Goal: Information Seeking & Learning: Learn about a topic

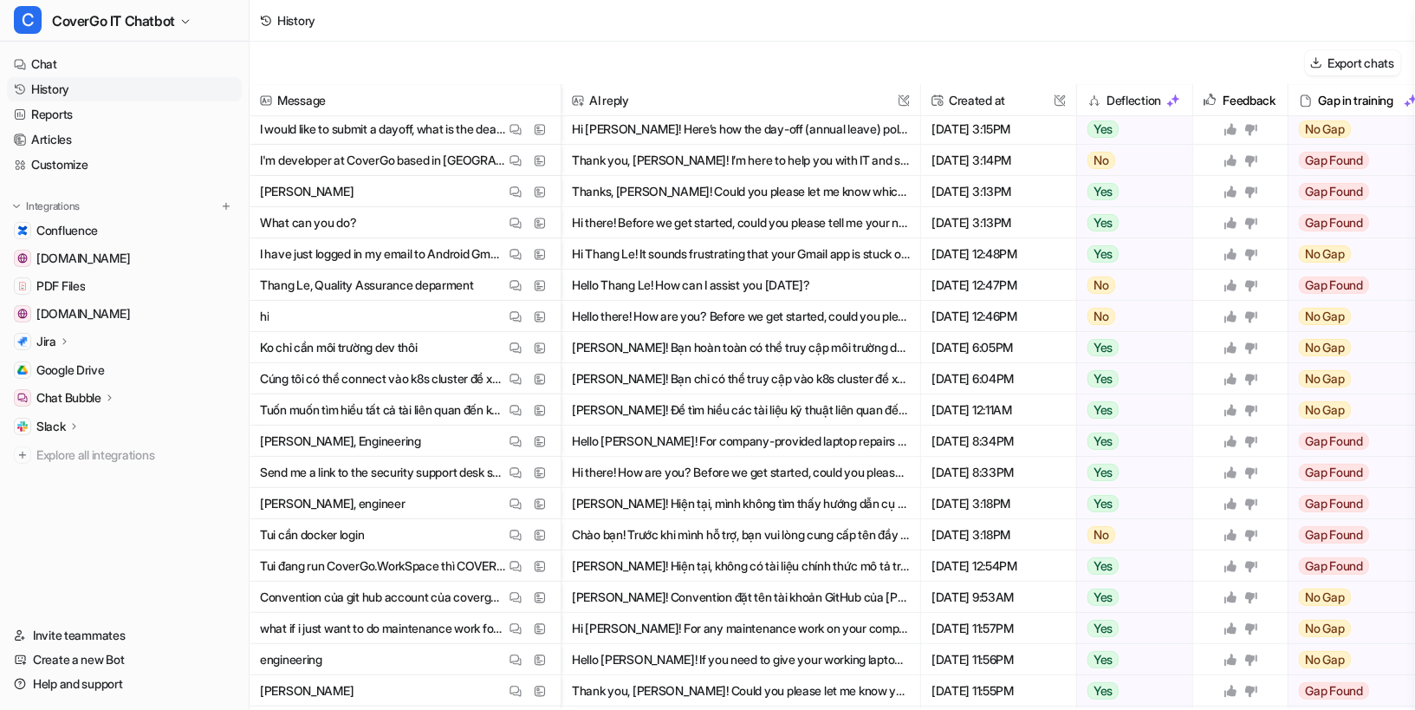
scroll to position [188, 0]
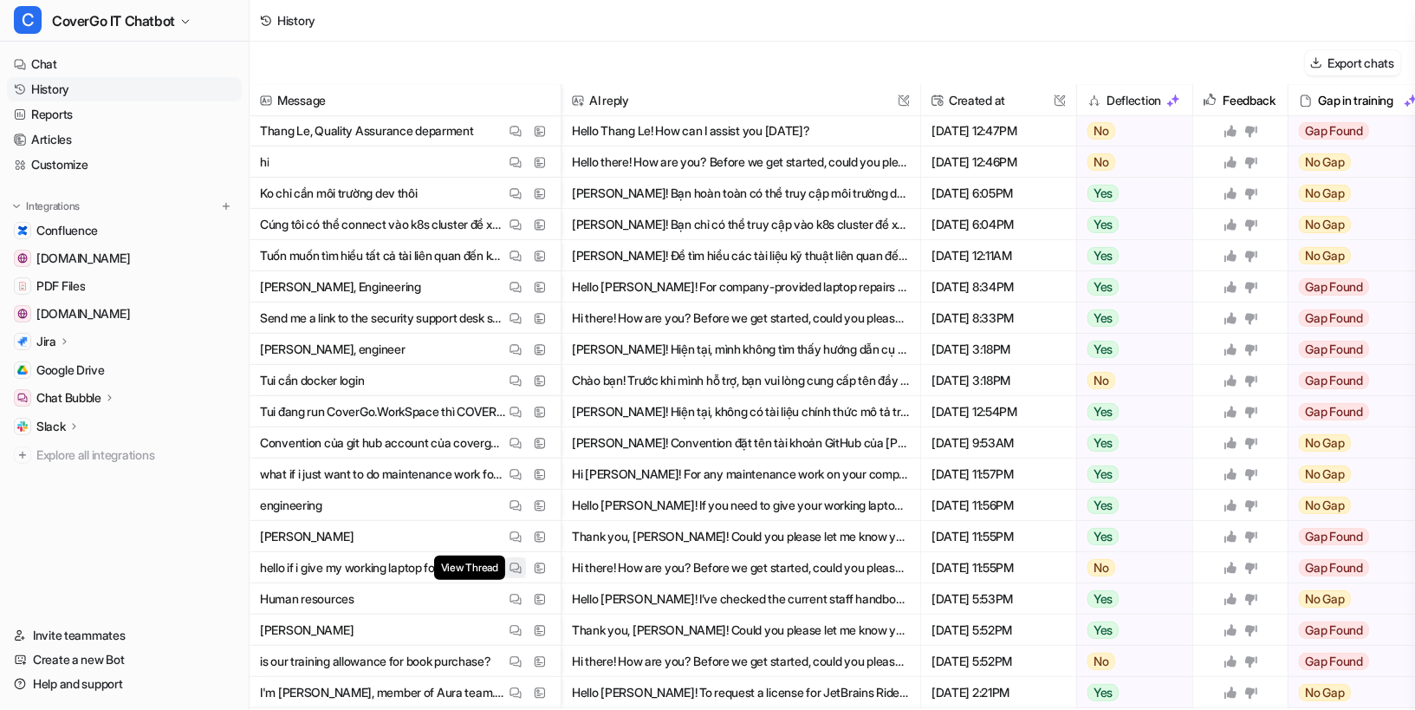
click at [515, 563] on img at bounding box center [516, 568] width 12 height 13
click at [513, 531] on img at bounding box center [516, 536] width 12 height 13
click at [519, 500] on img at bounding box center [516, 505] width 12 height 13
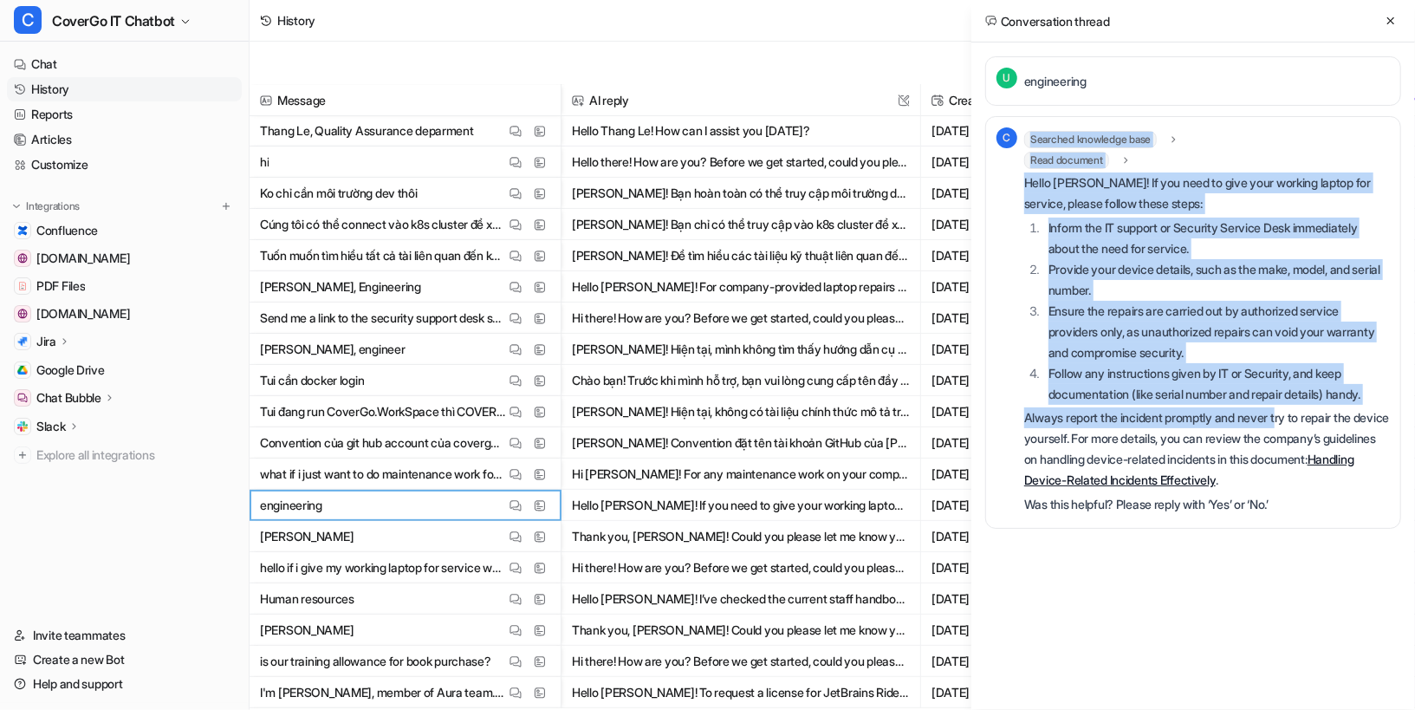
drag, startPoint x: 1051, startPoint y: 244, endPoint x: 1290, endPoint y: 418, distance: 294.7
click at [1290, 418] on div "C Searched knowledge base search_queries : "steps to take when giving company l…" at bounding box center [1194, 322] width 394 height 390
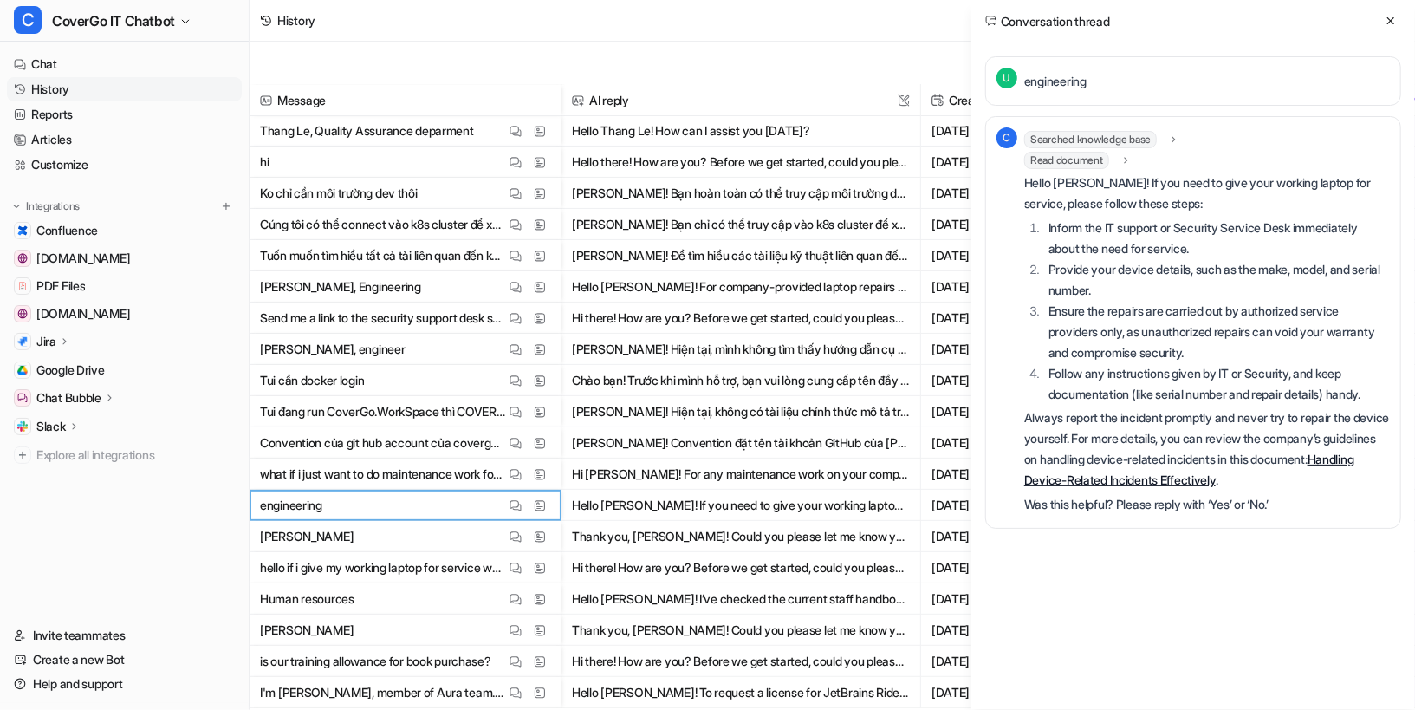
click at [1294, 437] on p "Always report the incident promptly and never try to repair the device yourself…" at bounding box center [1208, 448] width 366 height 83
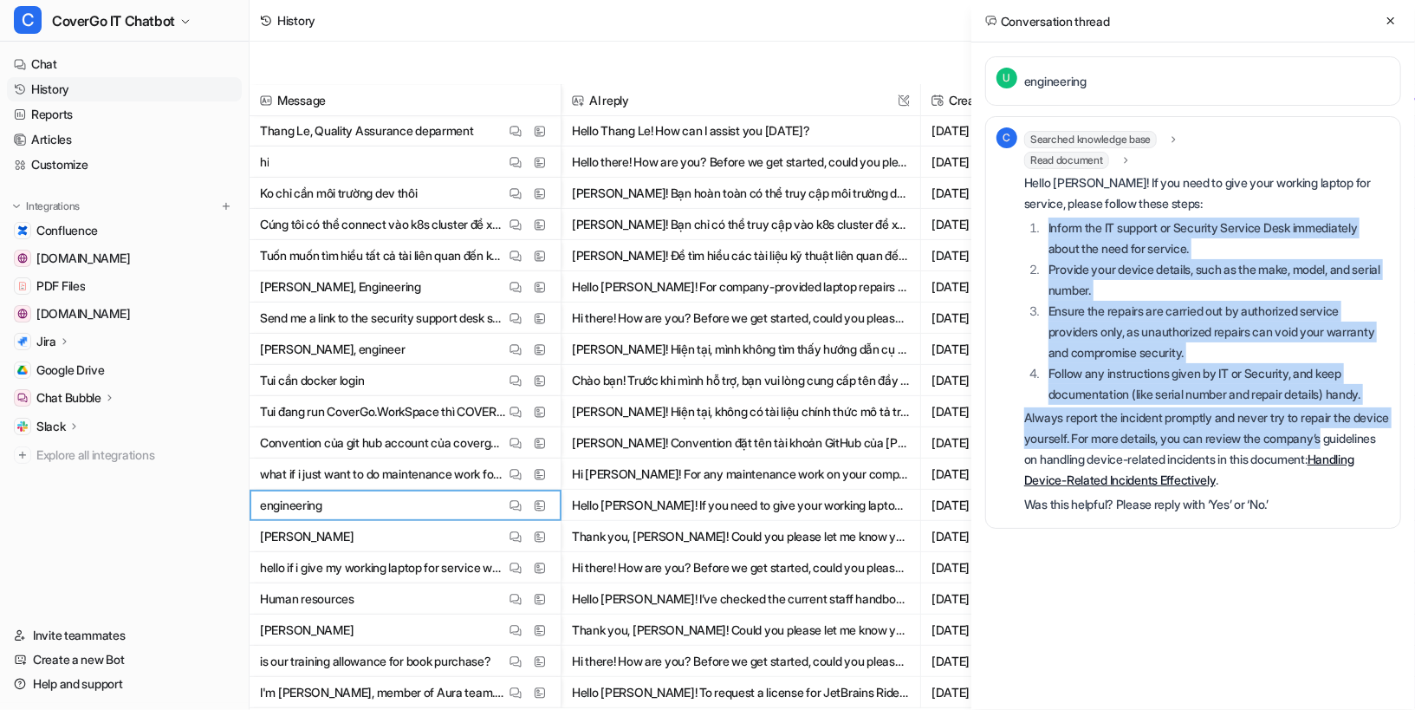
drag, startPoint x: 1392, startPoint y: 438, endPoint x: 1038, endPoint y: 225, distance: 413.3
click at [1038, 225] on div "C Searched knowledge base search_queries : "steps to take when giving company l…" at bounding box center [1194, 322] width 416 height 413
copy div "Inform the IT support or Security Service Desk immediately about the need for s…"
click at [1149, 480] on link "Handling Device-Related Incidents Effectively" at bounding box center [1190, 470] width 330 height 36
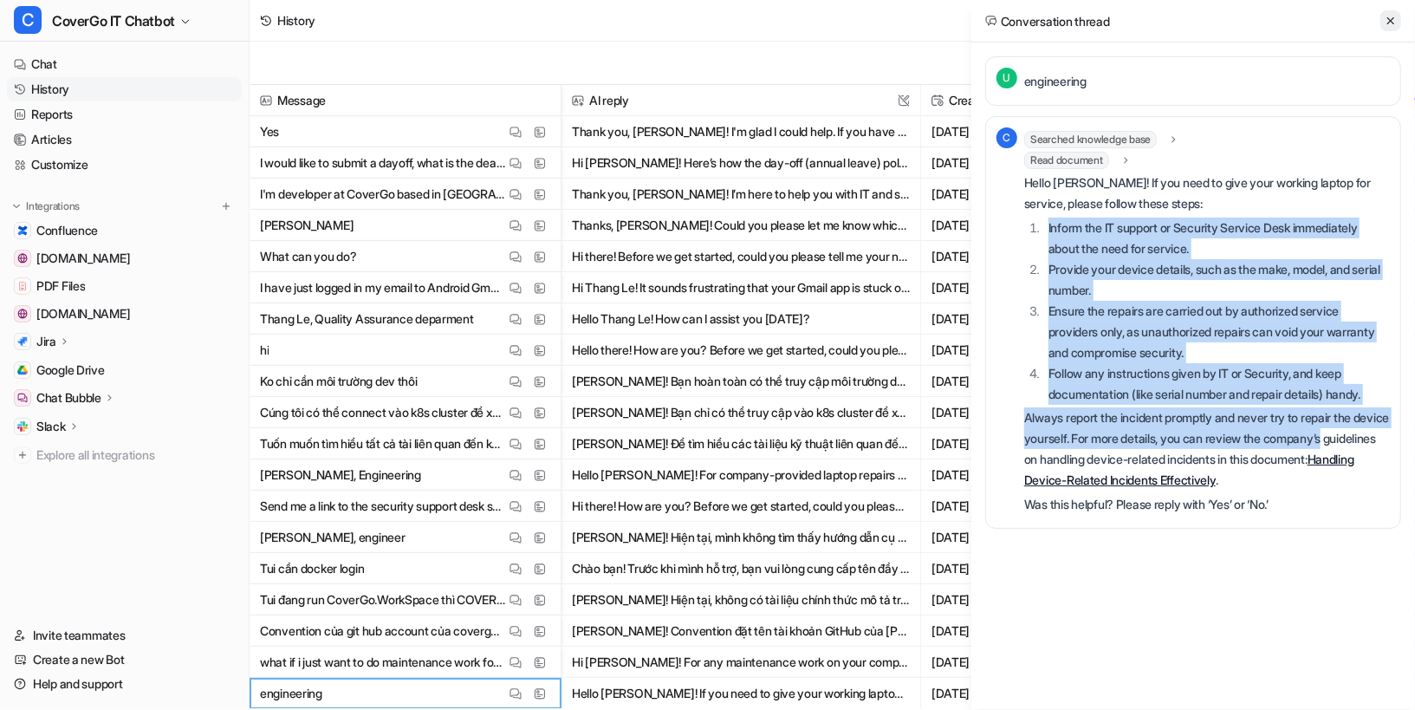
click at [1398, 20] on button at bounding box center [1391, 20] width 21 height 21
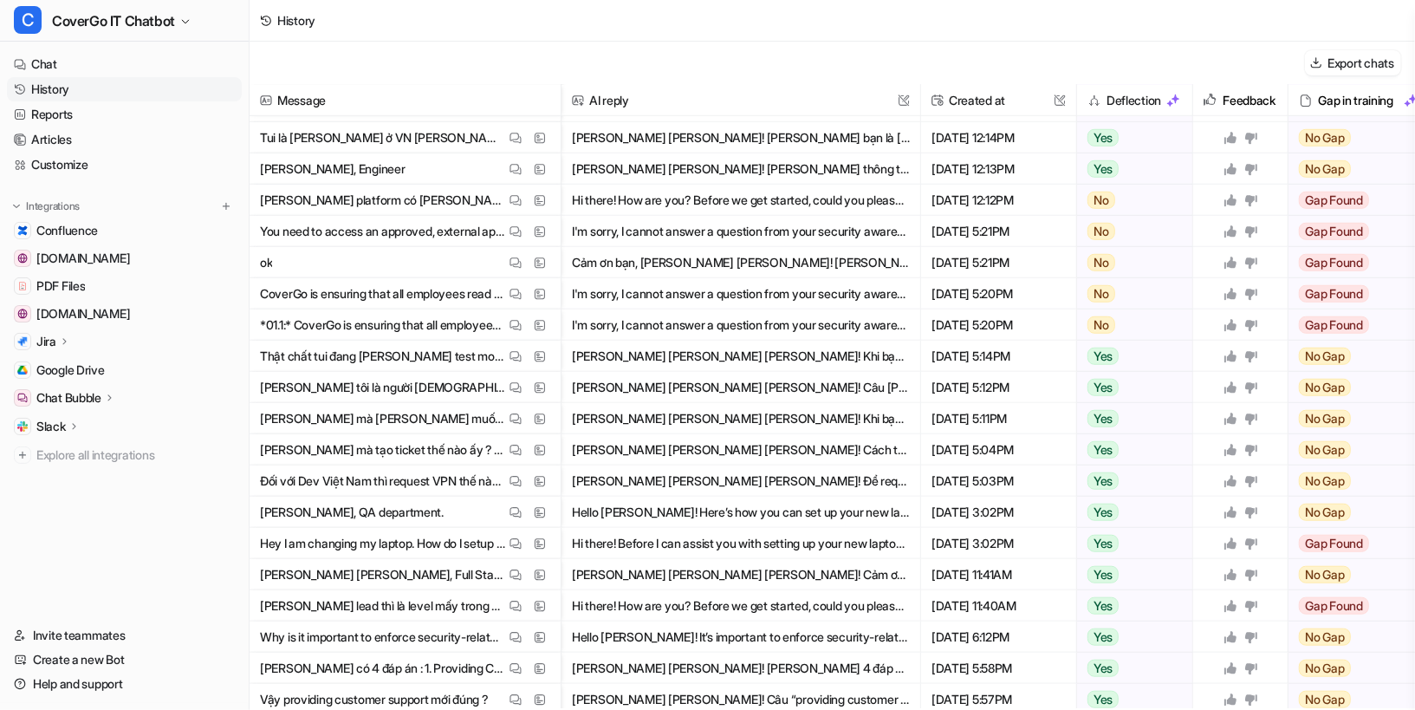
scroll to position [784, 0]
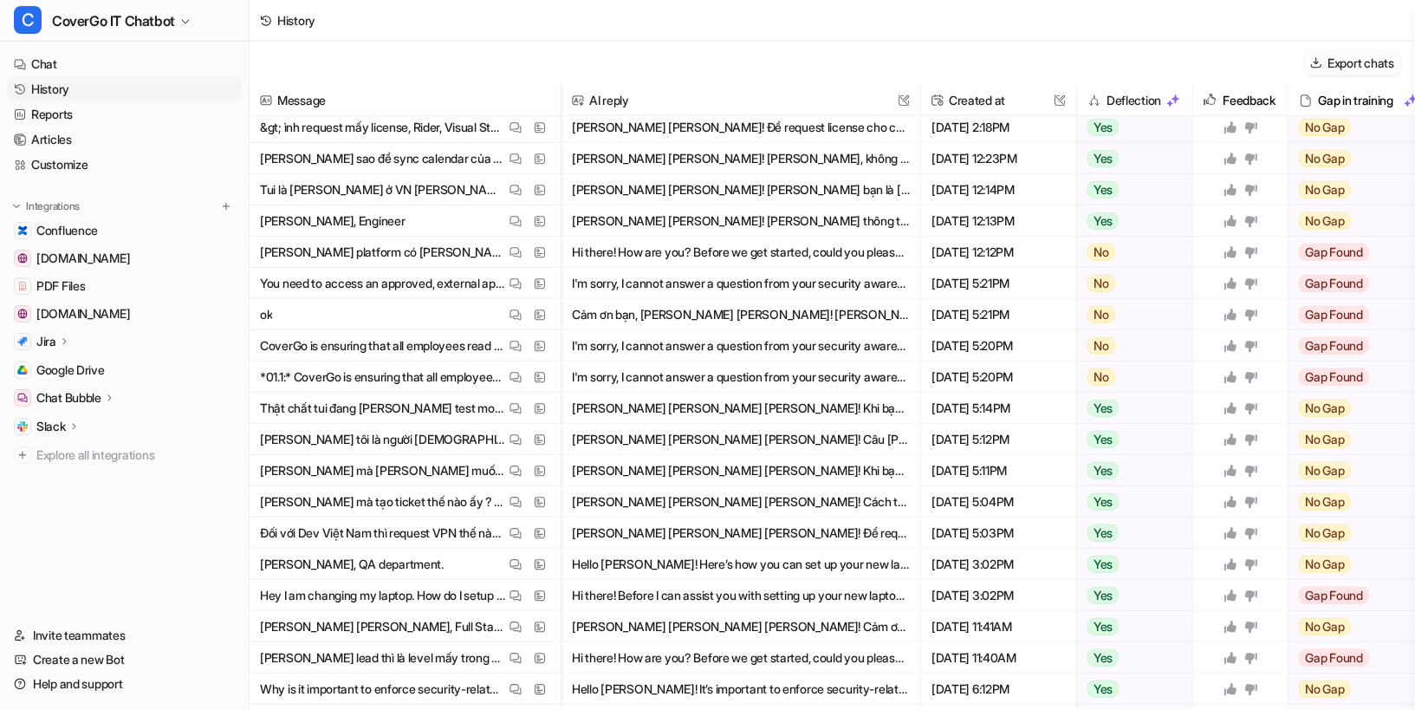
click at [1354, 68] on button "Export chats" at bounding box center [1353, 62] width 96 height 25
